Goal: Task Accomplishment & Management: Complete application form

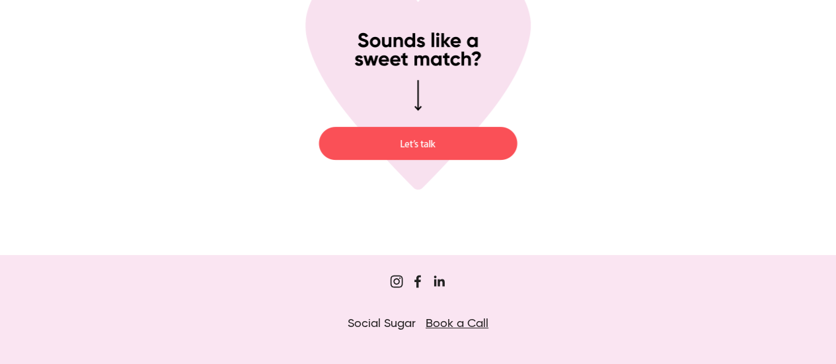
scroll to position [5050, 0]
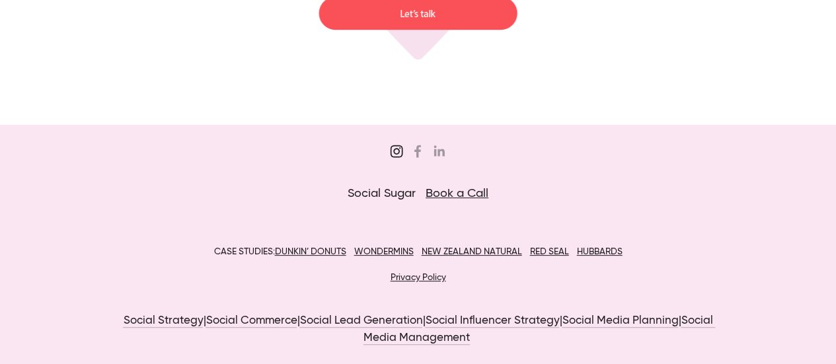
click at [399, 151] on use "Sugar&Partners" at bounding box center [397, 151] width 13 height 13
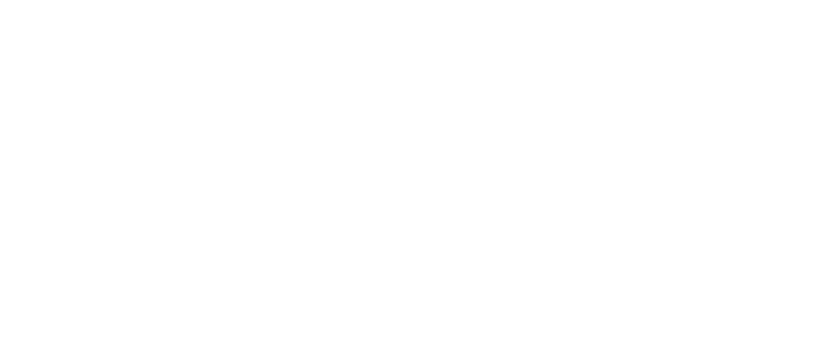
scroll to position [0, 0]
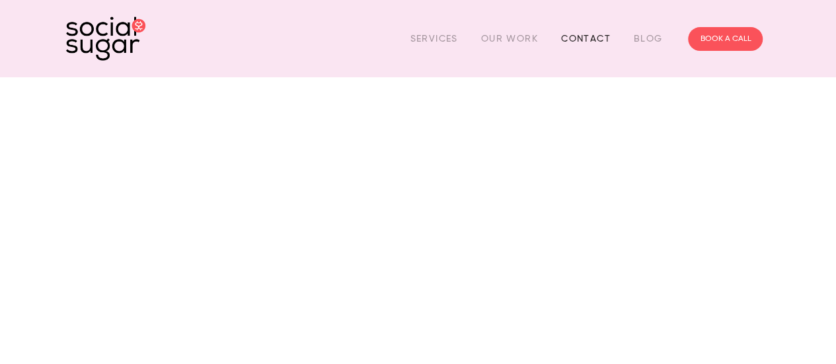
click at [586, 34] on link "Contact" at bounding box center [586, 38] width 50 height 20
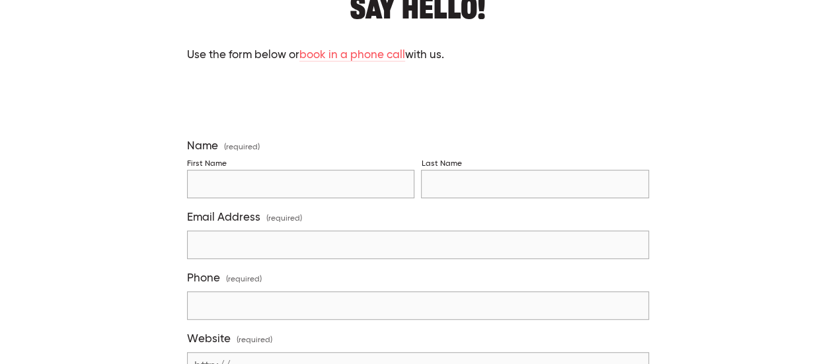
scroll to position [297, 0]
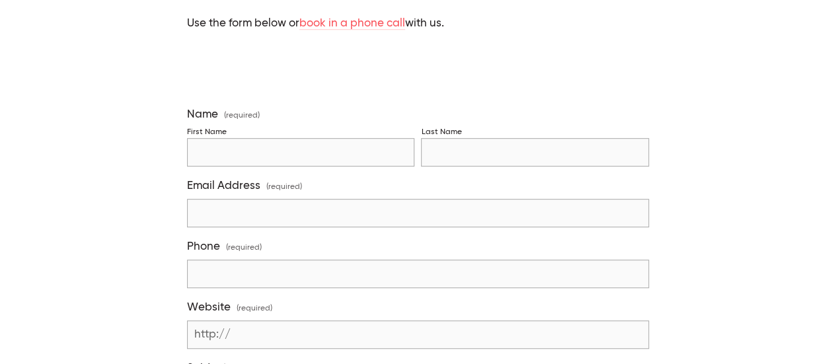
click at [378, 155] on input "First Name" at bounding box center [300, 152] width 227 height 28
type input "Genoveva"
click at [473, 154] on input "Last Name" at bounding box center [534, 152] width 227 height 28
type input "Lidwina"
click at [415, 216] on input "Email Address (required)" at bounding box center [418, 213] width 462 height 28
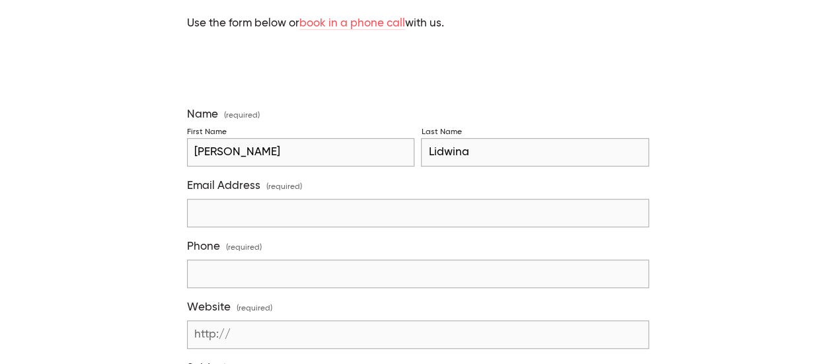
type input "genoveva.lidwina@gmail.com"
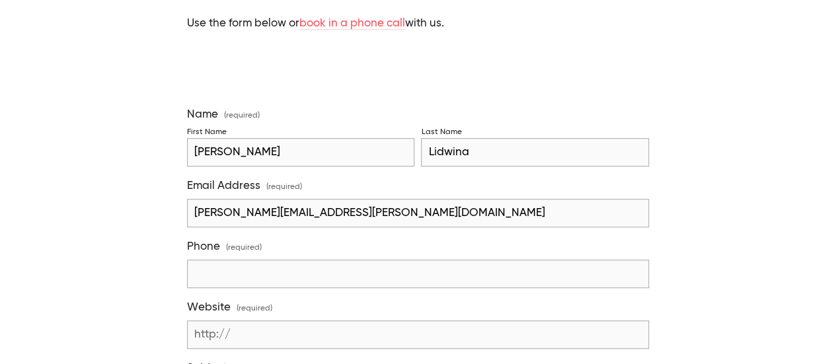
type input "08988620252"
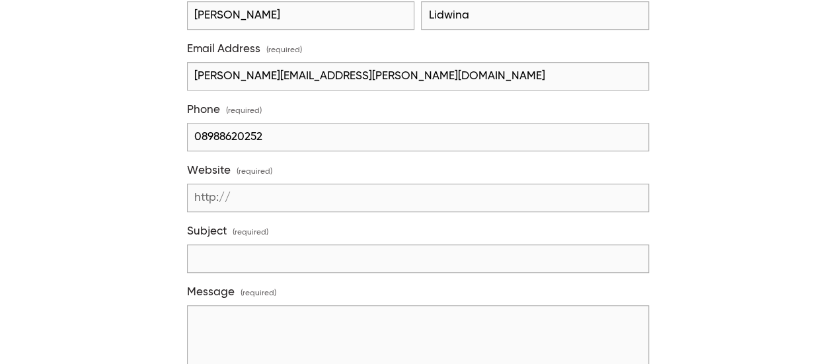
scroll to position [434, 0]
click at [266, 196] on input "Website (required)" at bounding box center [418, 197] width 462 height 28
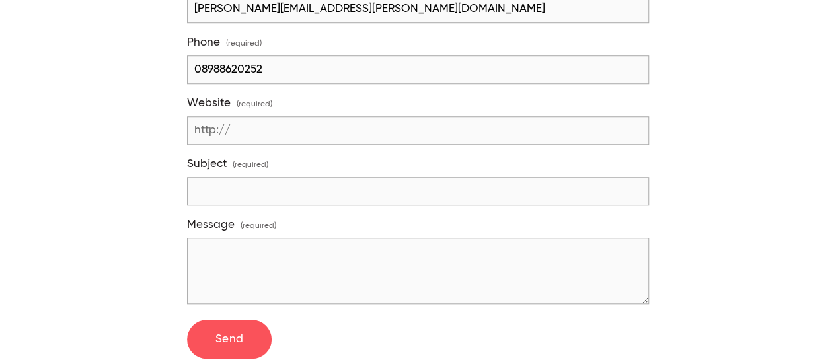
scroll to position [502, 0]
click at [221, 190] on input "Subject (required)" at bounding box center [418, 191] width 462 height 28
click at [270, 128] on input "--" at bounding box center [418, 130] width 462 height 28
type input "-"
click at [254, 184] on input "Subject (required)" at bounding box center [418, 191] width 462 height 28
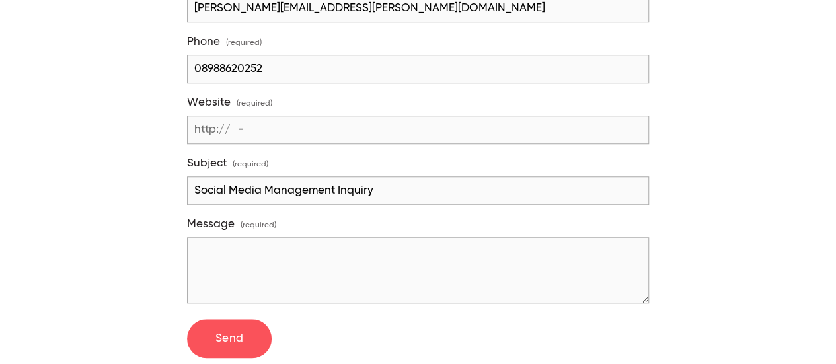
type input "Social Media Management Inquiry"
click at [343, 255] on textarea "Message (required)" at bounding box center [418, 270] width 462 height 66
paste textarea "Hi Numero, Nice to meet you! My name is Wina, I’m part of the marketing team at…"
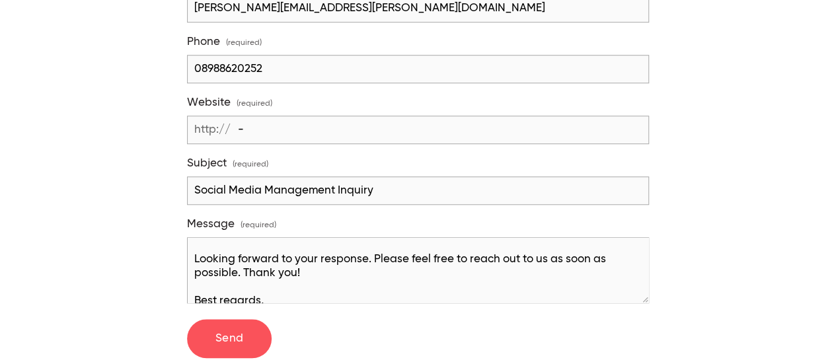
scroll to position [0, 0]
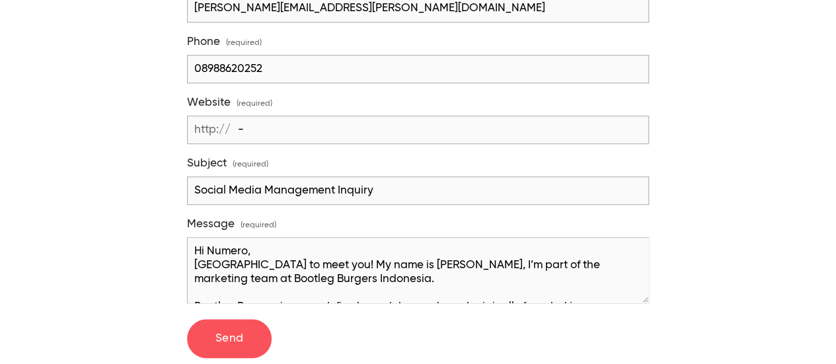
click at [245, 244] on textarea "Hi Numero, Nice to meet you! My name is Wina, I’m part of the marketing team at…" at bounding box center [418, 270] width 462 height 66
type textarea "Hi Social Sugar, Nice to meet you! My name is Wina, I’m part of the marketing t…"
click at [241, 335] on span "Send" at bounding box center [230, 338] width 28 height 11
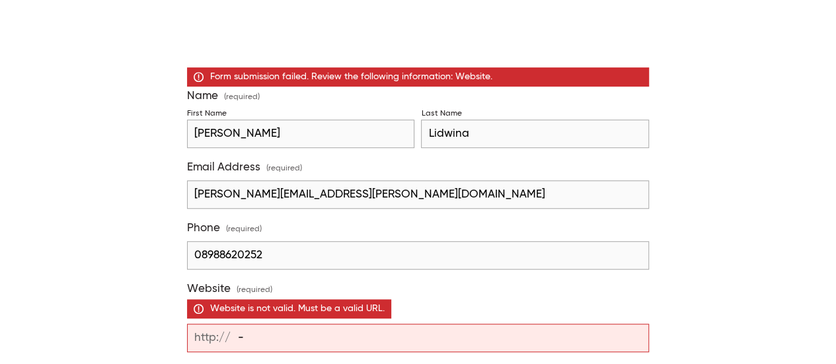
scroll to position [426, 0]
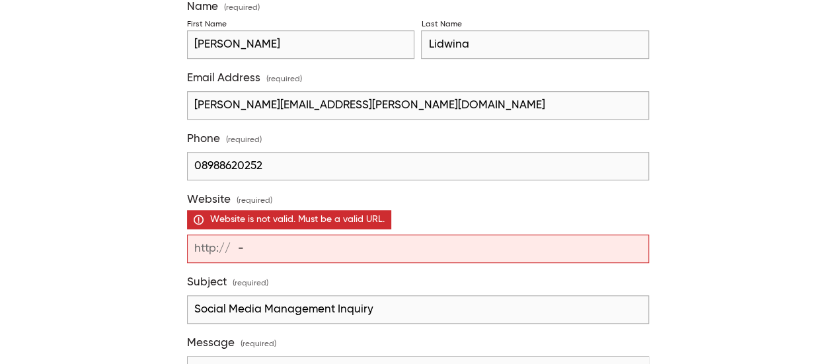
click at [268, 243] on input "-" at bounding box center [418, 249] width 462 height 28
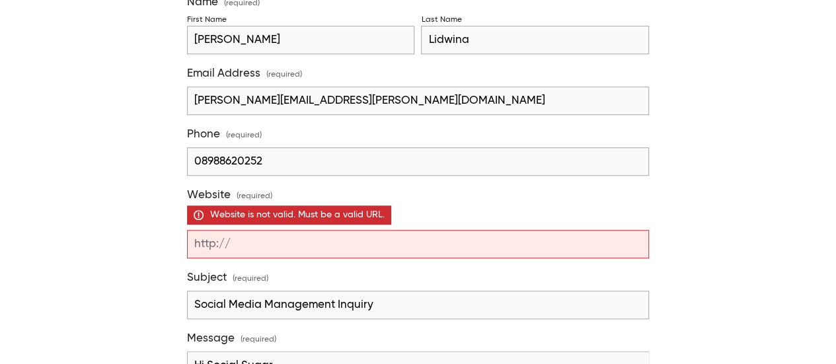
scroll to position [430, 0]
type input "www.foodbyfire.nz"
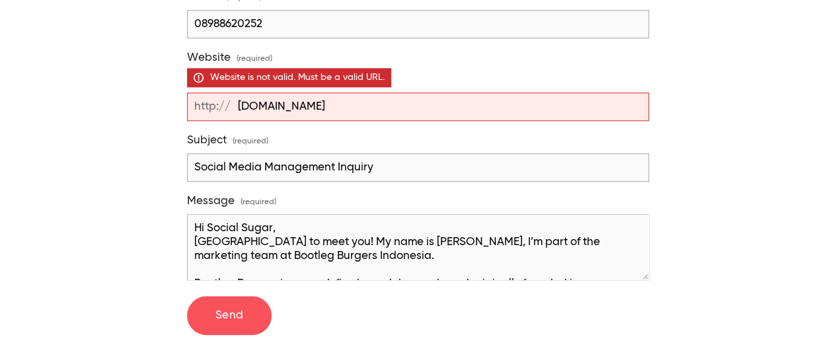
scroll to position [569, 0]
click at [243, 313] on button "Send Send" at bounding box center [229, 316] width 85 height 40
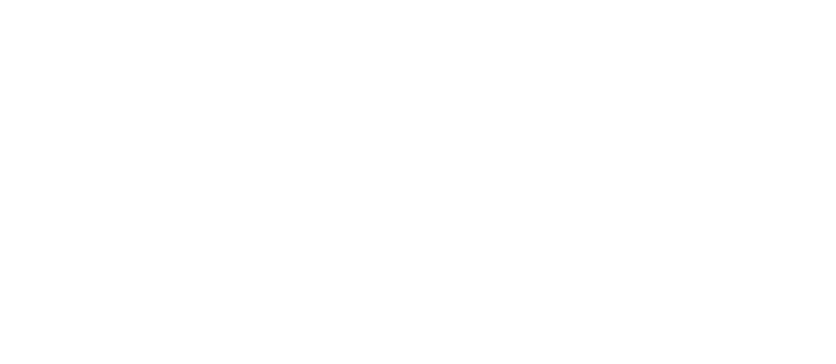
scroll to position [235, 0]
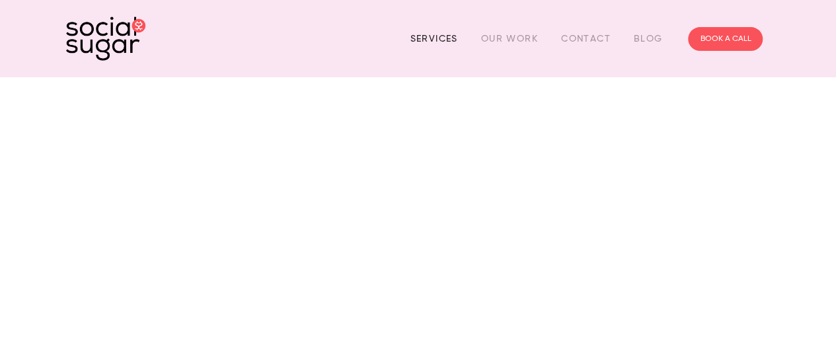
click at [436, 43] on link "Services" at bounding box center [434, 38] width 48 height 20
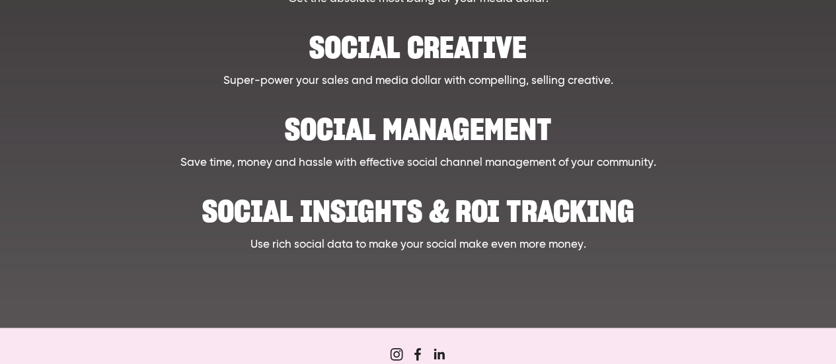
scroll to position [721, 0]
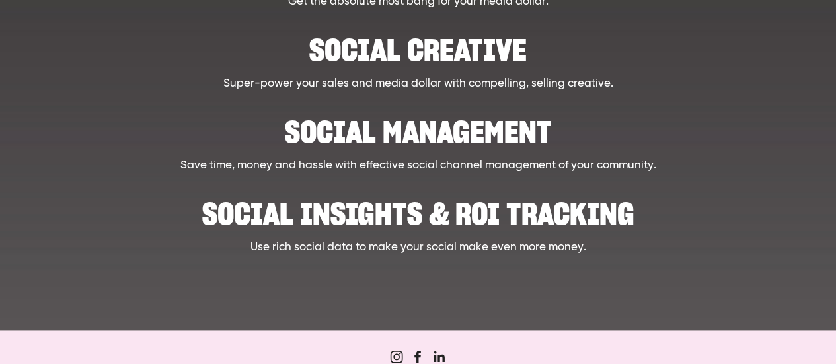
click at [417, 132] on h2 "Social Management" at bounding box center [417, 125] width 607 height 40
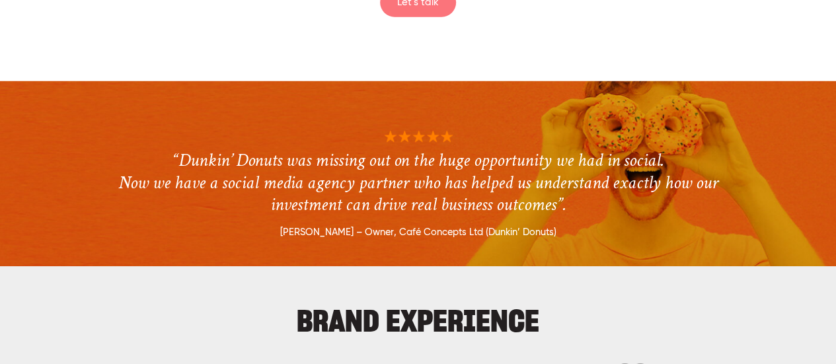
scroll to position [1731, 0]
